Goal: Find specific page/section: Find specific page/section

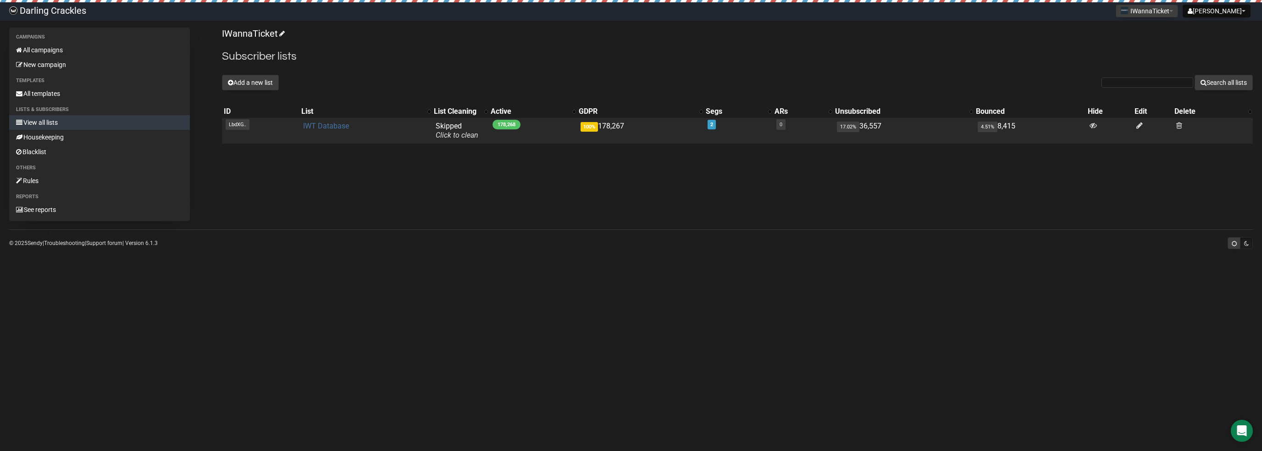
click at [327, 128] on link "IWT Database" at bounding box center [326, 126] width 46 height 9
click at [322, 124] on link "IWT Database" at bounding box center [326, 126] width 46 height 9
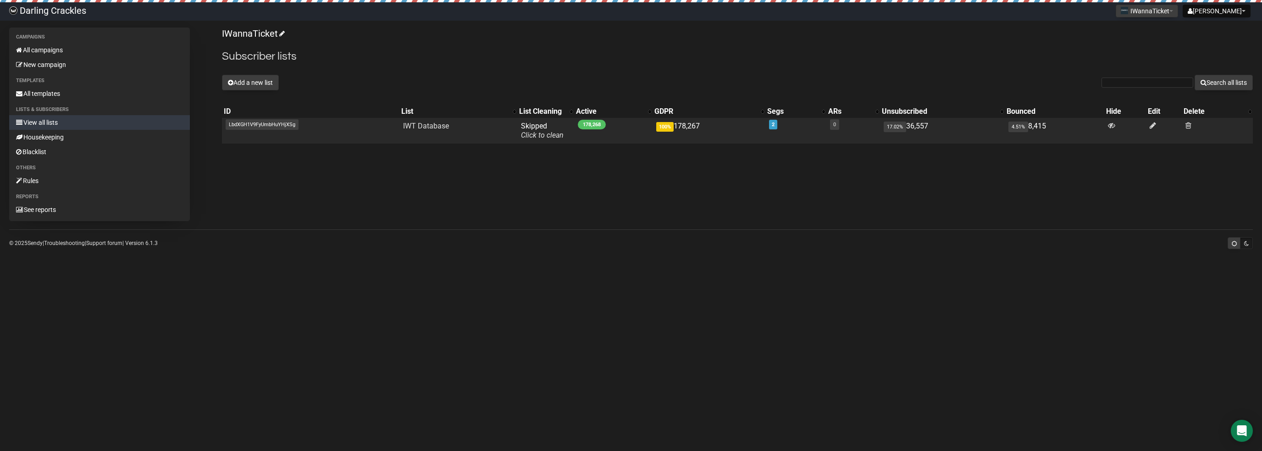
click at [239, 124] on span "LbdXGH1V9FyUmbHuYHjXSg" at bounding box center [262, 124] width 73 height 11
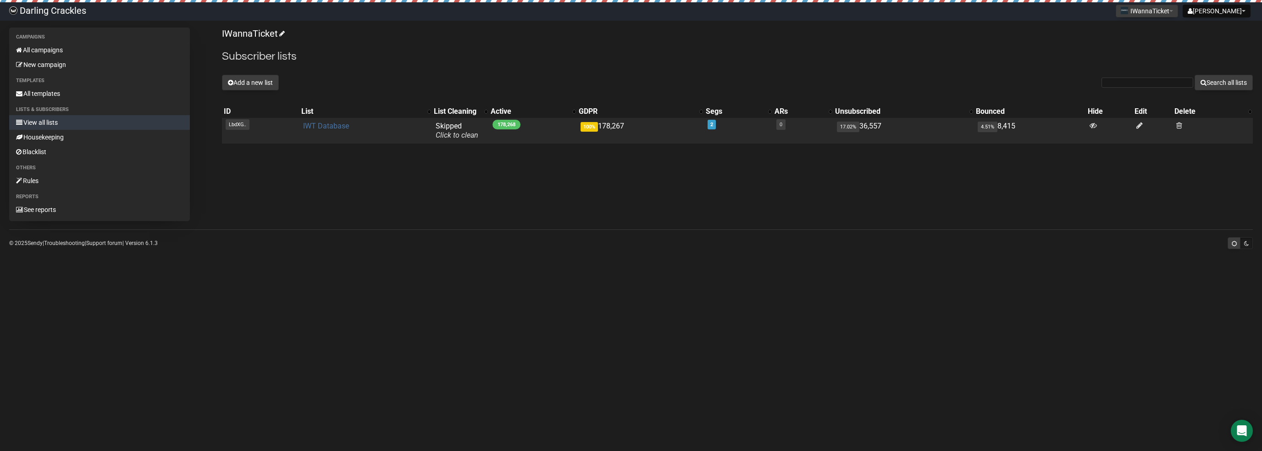
click at [334, 128] on link "IWT Database" at bounding box center [326, 126] width 46 height 9
